Goal: Contribute content: Contribute content

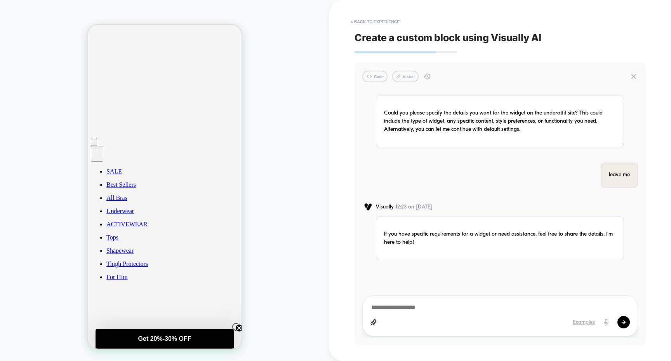
click at [444, 318] on div "Examples" at bounding box center [500, 322] width 259 height 12
click at [633, 77] on icon at bounding box center [634, 76] width 5 height 5
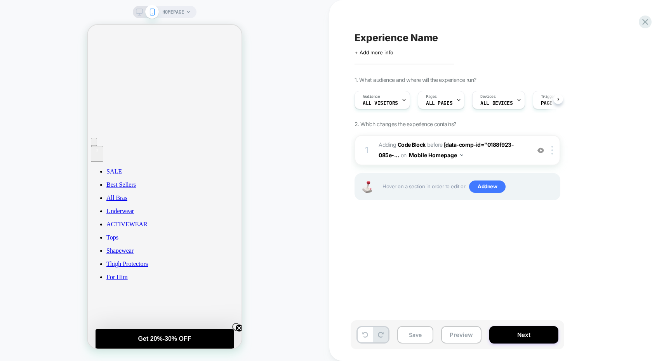
scroll to position [0, 0]
click at [487, 189] on span "Add new" at bounding box center [487, 187] width 37 height 12
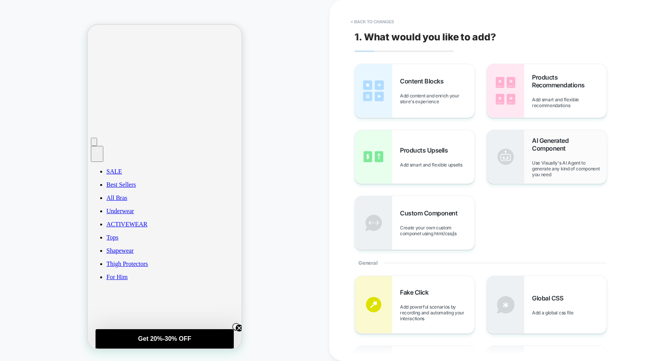
click at [524, 166] on img at bounding box center [505, 157] width 37 height 54
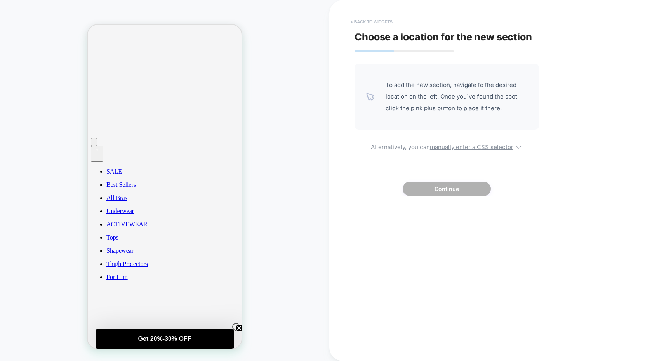
click at [362, 24] on button "< Back to widgets" at bounding box center [372, 22] width 50 height 12
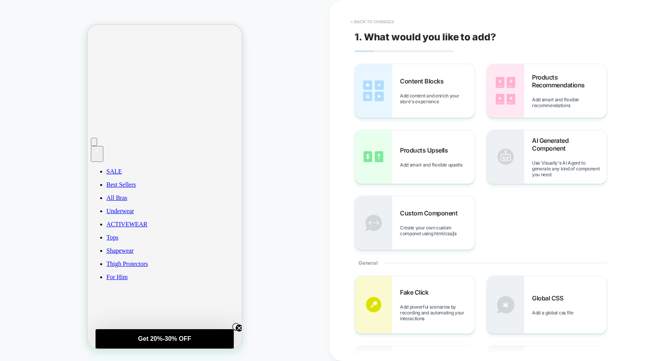
click at [372, 23] on button "< Back to changes" at bounding box center [372, 22] width 51 height 12
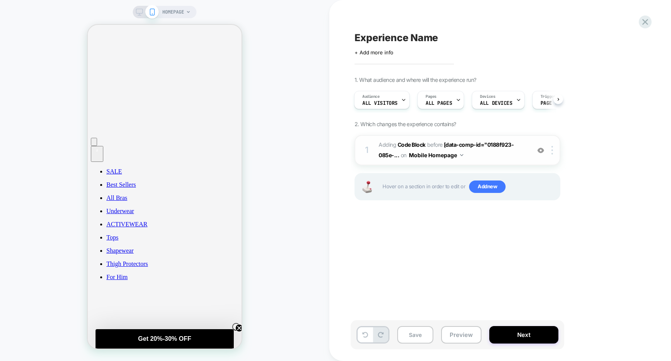
click at [479, 153] on span "Adding Code Block BEFORE [data-comp-id="0188f923-085e-... [data-comp-id="0188f9…" at bounding box center [453, 150] width 148 height 21
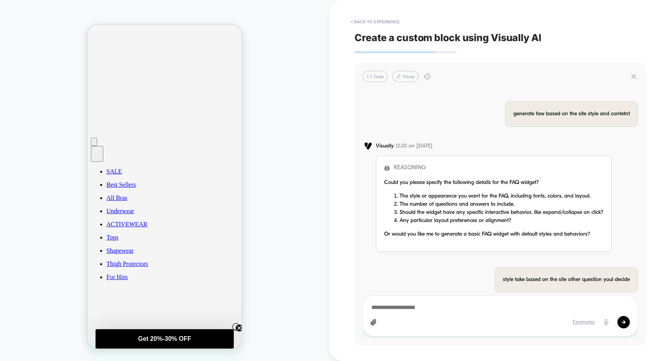
scroll to position [3673, 0]
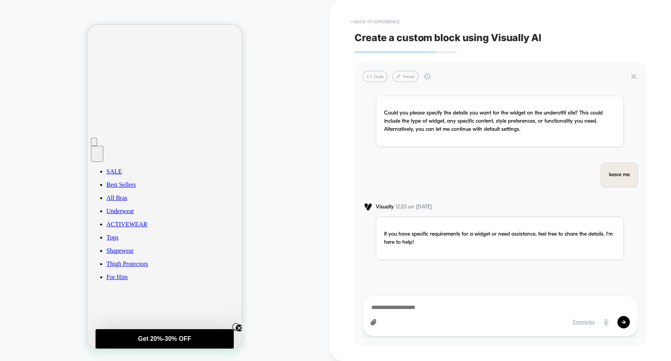
click at [392, 23] on button "< Back to experience" at bounding box center [375, 22] width 57 height 12
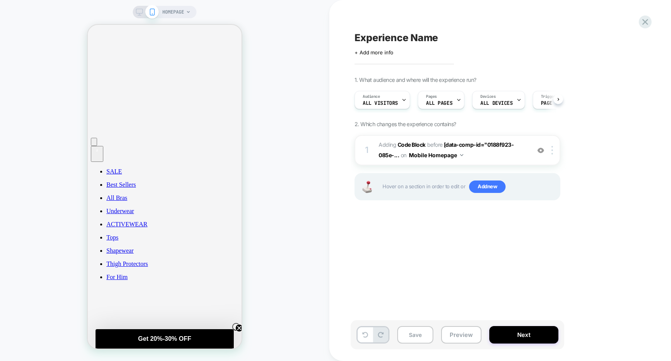
scroll to position [0, 0]
click at [364, 332] on icon at bounding box center [365, 335] width 6 height 6
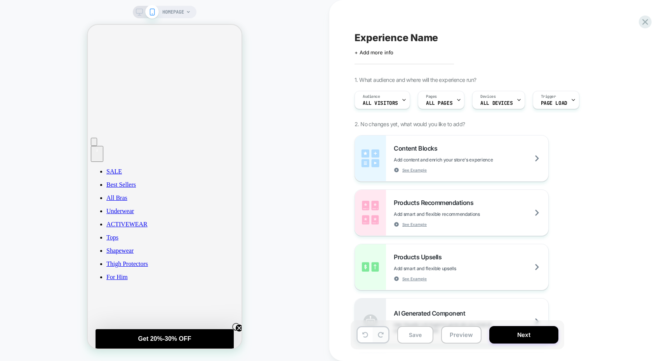
click at [380, 333] on icon at bounding box center [381, 335] width 6 height 6
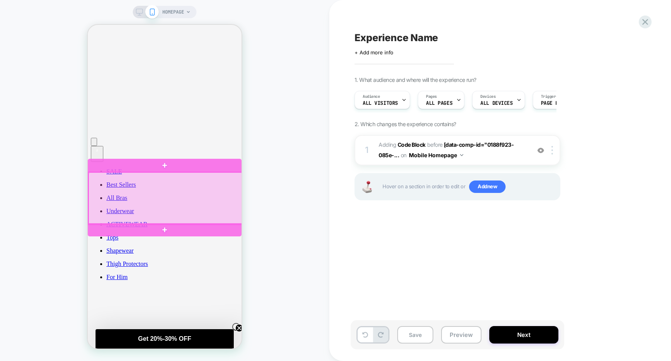
click at [207, 205] on div at bounding box center [166, 198] width 154 height 52
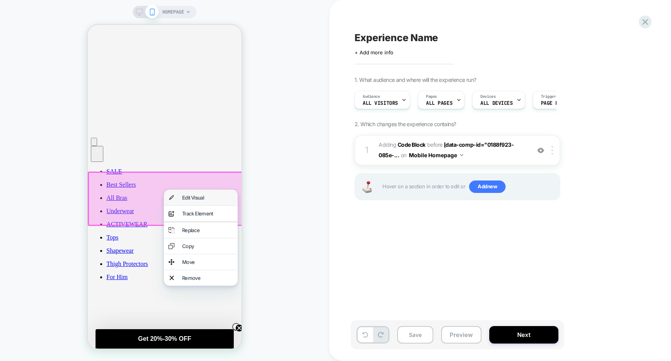
click at [206, 204] on div "Edit Visual" at bounding box center [201, 198] width 74 height 16
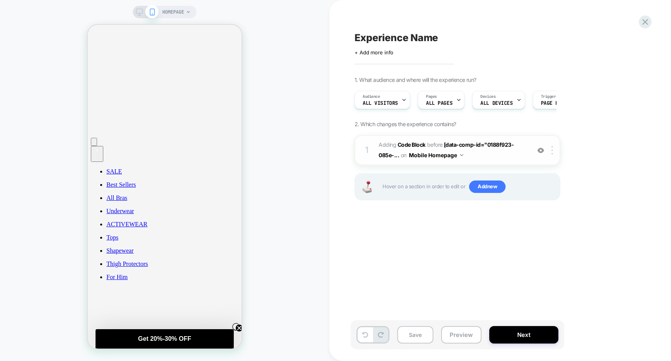
click at [477, 156] on span "Adding Code Block BEFORE [data-comp-id="0188f923-085e-... [data-comp-id="0188f9…" at bounding box center [453, 150] width 148 height 21
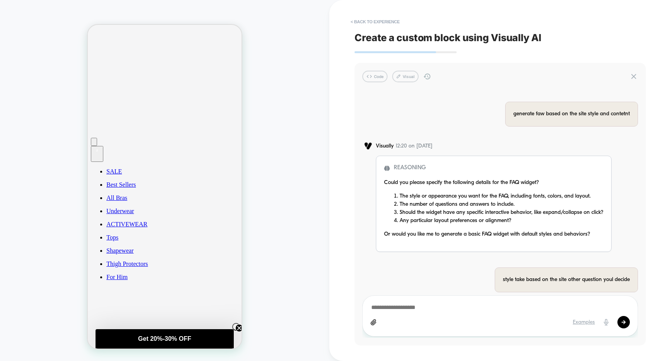
scroll to position [3673, 0]
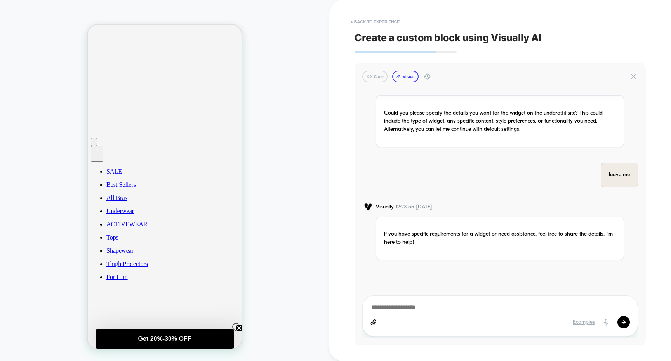
click at [402, 76] on button "Visual" at bounding box center [405, 77] width 26 height 12
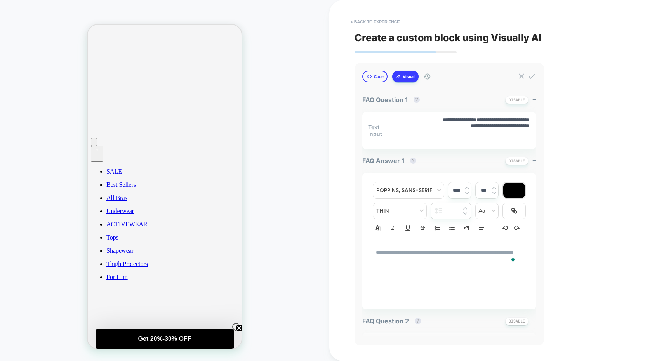
click at [382, 75] on button "Code" at bounding box center [374, 77] width 25 height 12
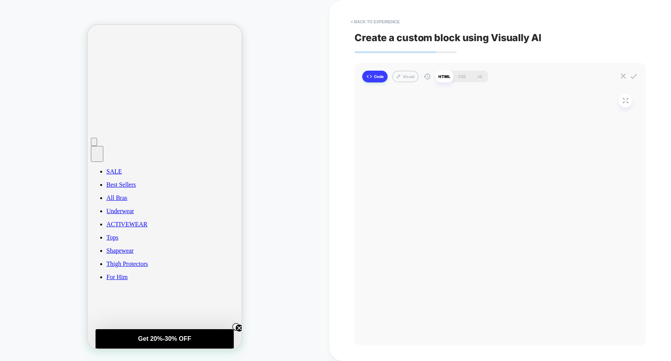
click at [380, 78] on button "Code" at bounding box center [374, 77] width 25 height 12
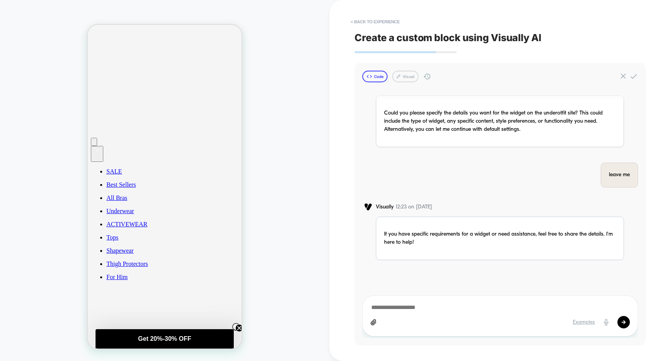
click at [377, 79] on button "Code" at bounding box center [374, 77] width 25 height 12
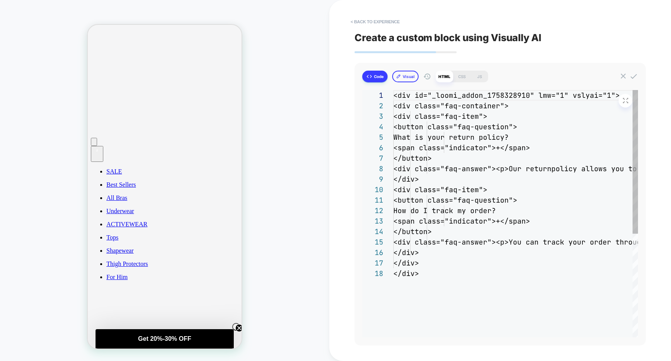
scroll to position [105, 0]
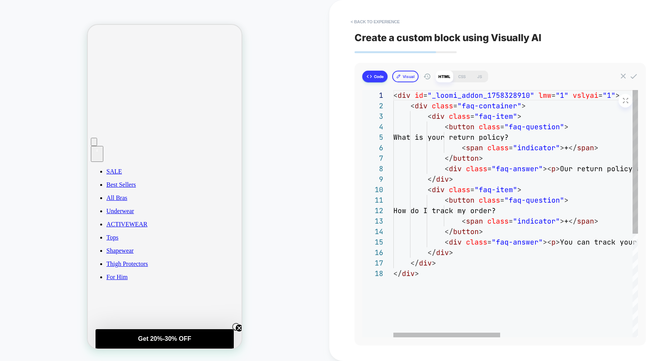
click at [401, 78] on icon at bounding box center [398, 76] width 5 height 5
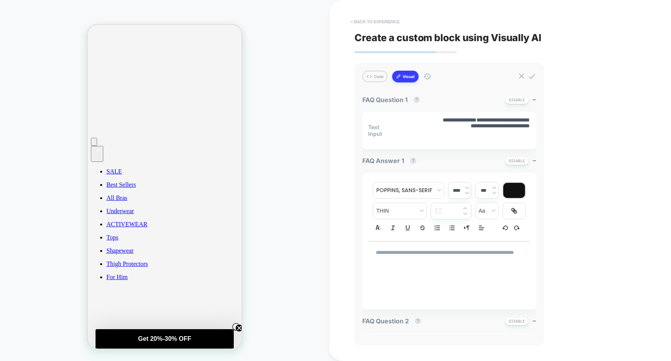
click at [372, 25] on button "< Back to experience" at bounding box center [375, 22] width 57 height 12
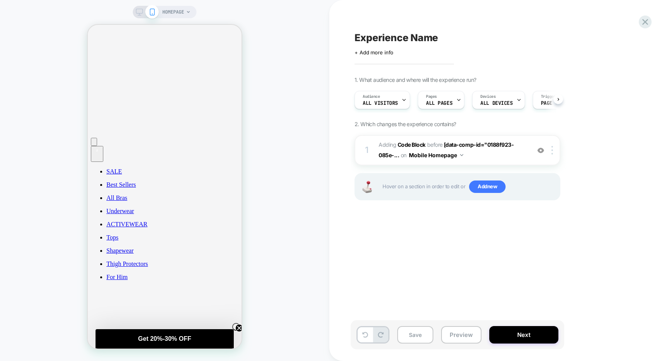
scroll to position [0, 0]
click at [500, 188] on span "Add new" at bounding box center [487, 187] width 37 height 12
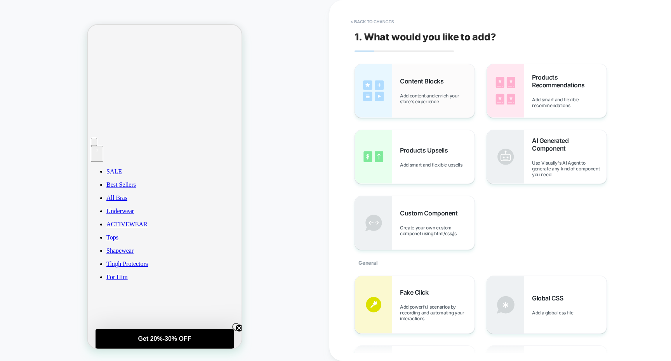
click at [450, 113] on div "Content Blocks Add content and enrich your store's experience" at bounding box center [415, 91] width 120 height 54
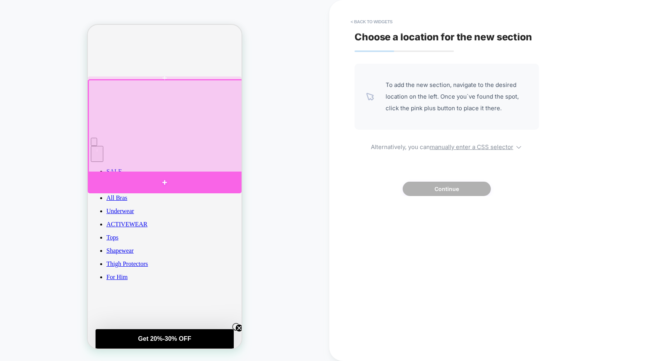
click at [190, 183] on div at bounding box center [165, 183] width 154 height 22
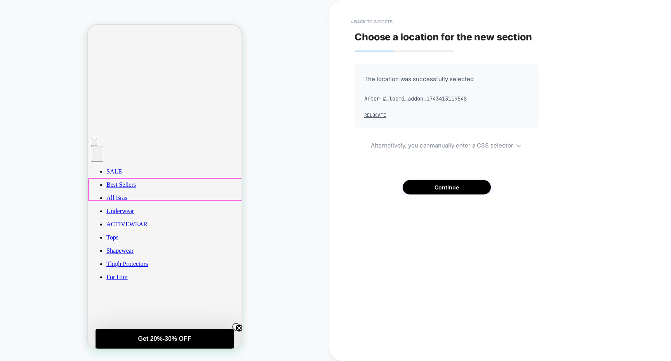
scroll to position [74, 0]
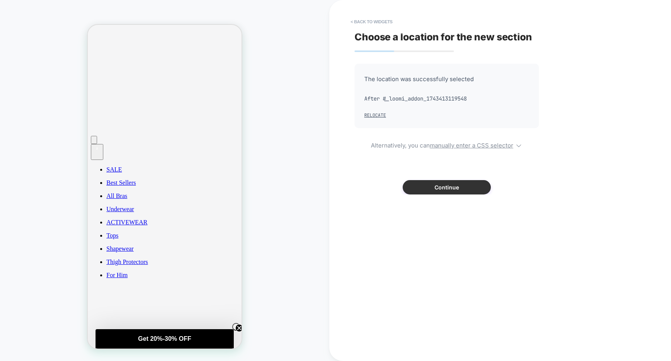
click at [442, 188] on button "Continue" at bounding box center [447, 187] width 88 height 14
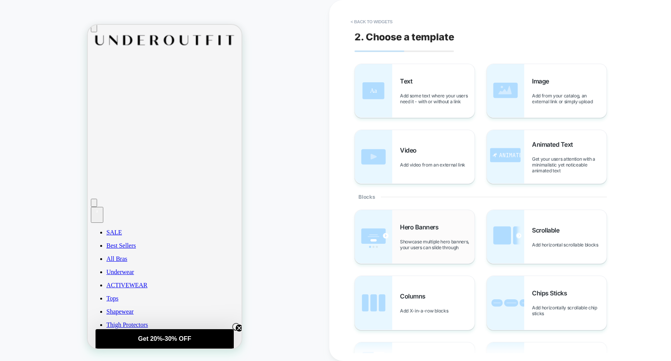
scroll to position [10, 0]
click at [426, 104] on div "Text Add some text where your users need it - with or without a link" at bounding box center [415, 91] width 120 height 54
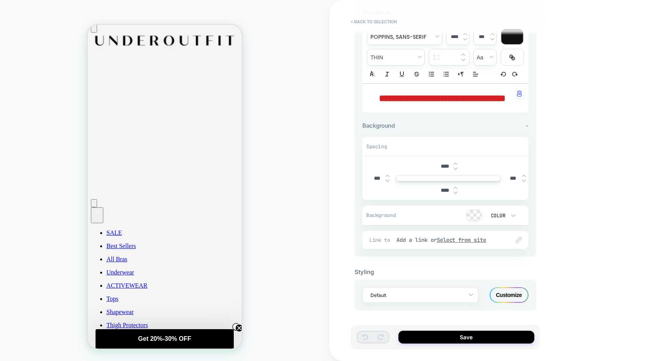
scroll to position [0, 0]
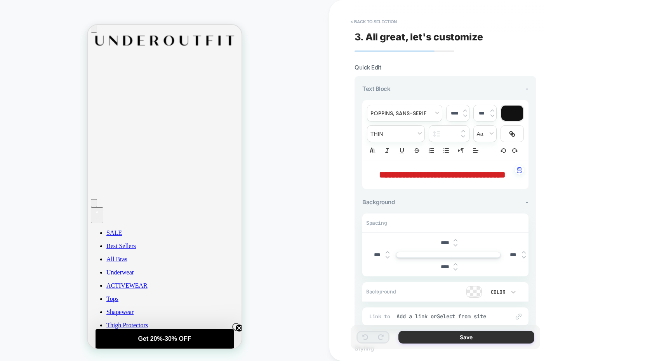
click at [454, 343] on button "Save" at bounding box center [466, 337] width 136 height 13
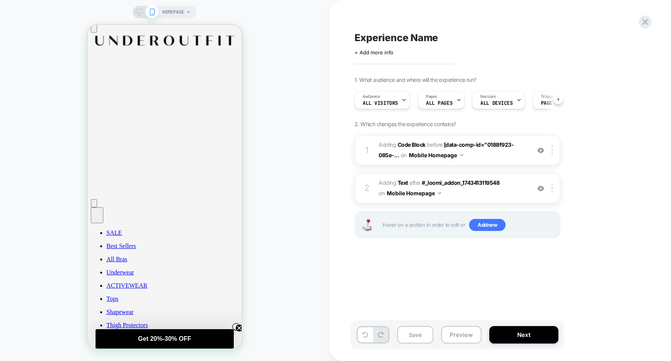
scroll to position [0, 0]
click at [463, 162] on div "1 Adding Code Block BEFORE [data-comp-id="0188f923-085e-... [data-comp-id="0188…" at bounding box center [458, 150] width 206 height 30
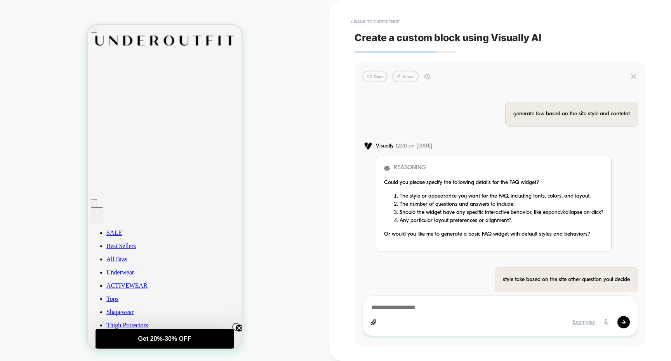
scroll to position [3673, 0]
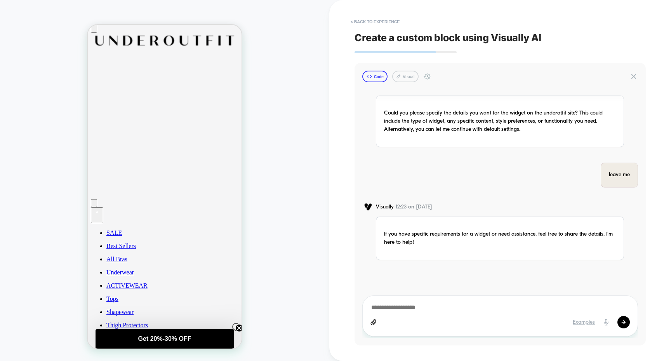
click at [377, 82] on button "Code" at bounding box center [374, 77] width 25 height 12
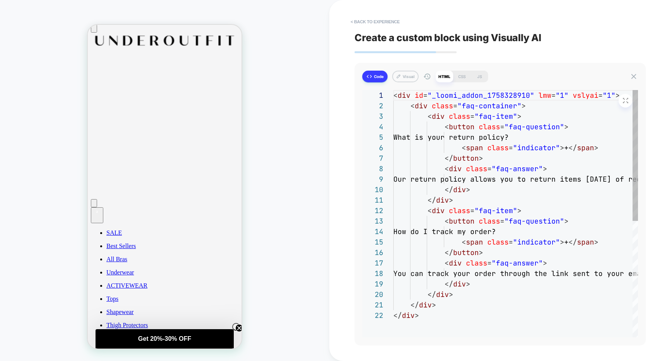
scroll to position [105, 0]
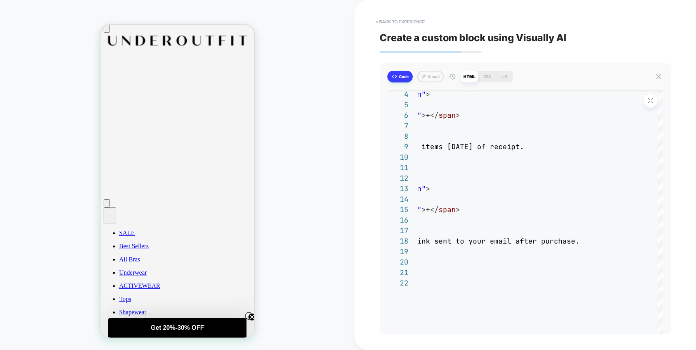
click at [590, 38] on span "Create a custom block using Visually AI" at bounding box center [525, 38] width 291 height 12
